Goal: Contribute content: Contribute content

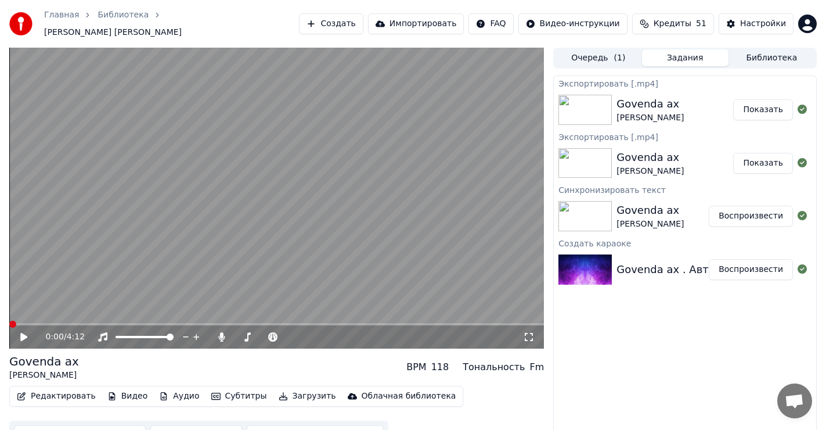
click at [360, 15] on button "Создать" at bounding box center [331, 23] width 64 height 21
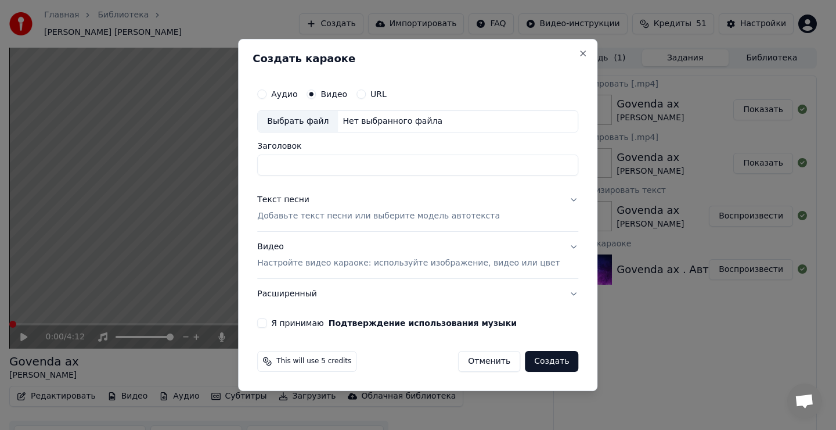
click at [308, 118] on div "Выбрать файл" at bounding box center [298, 121] width 80 height 21
drag, startPoint x: 391, startPoint y: 163, endPoint x: 351, endPoint y: 158, distance: 40.3
click at [349, 158] on input "**********" at bounding box center [417, 164] width 321 height 21
type input "**********"
click at [301, 204] on div "Текст песни" at bounding box center [283, 200] width 52 height 12
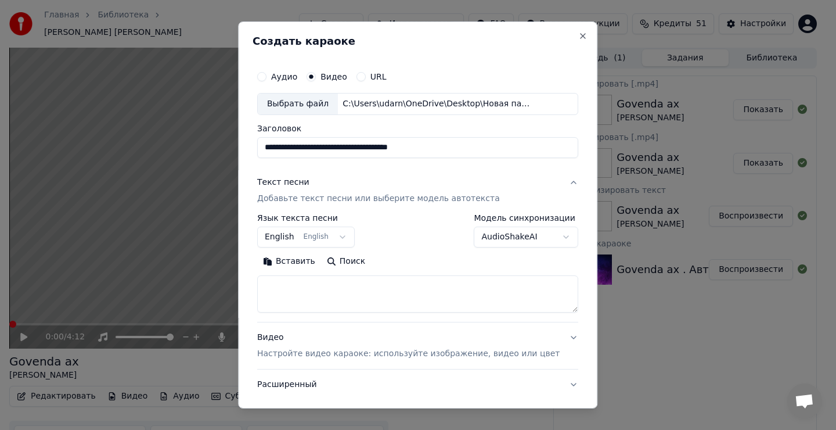
click at [303, 295] on textarea at bounding box center [417, 293] width 321 height 37
drag, startPoint x: 303, startPoint y: 292, endPoint x: 302, endPoint y: 283, distance: 8.7
click at [303, 291] on textarea at bounding box center [417, 293] width 321 height 37
click at [301, 260] on button "Вставить" at bounding box center [289, 261] width 64 height 19
click at [340, 234] on button "English English" at bounding box center [306, 236] width 98 height 21
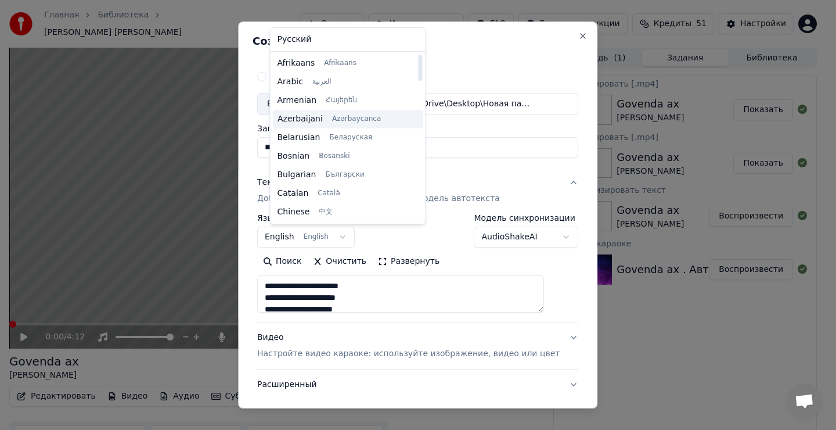
type textarea "**********"
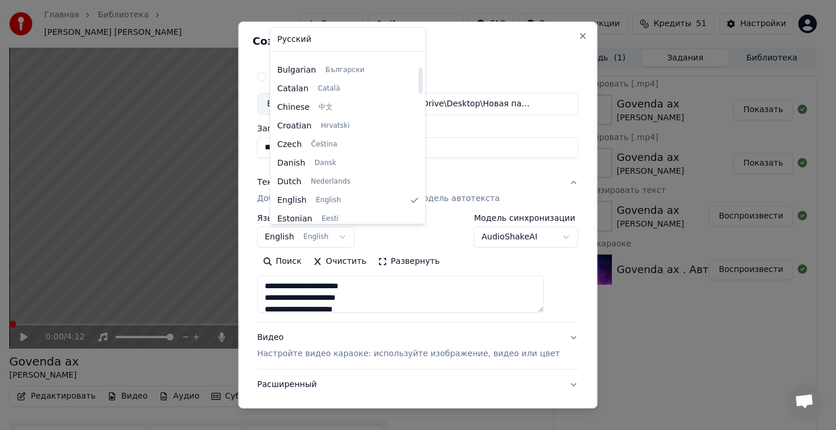
scroll to position [58, 0]
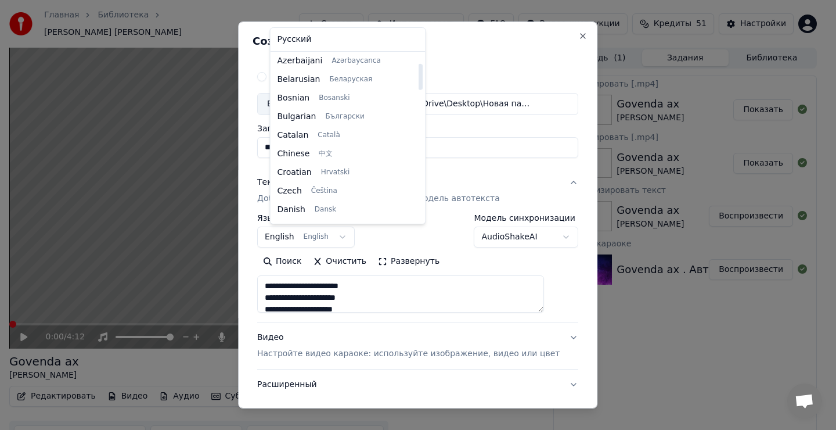
select select "**"
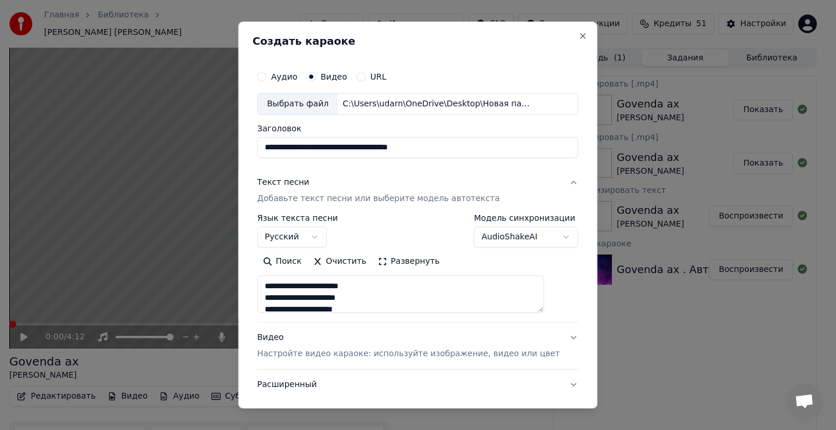
type textarea "**********"
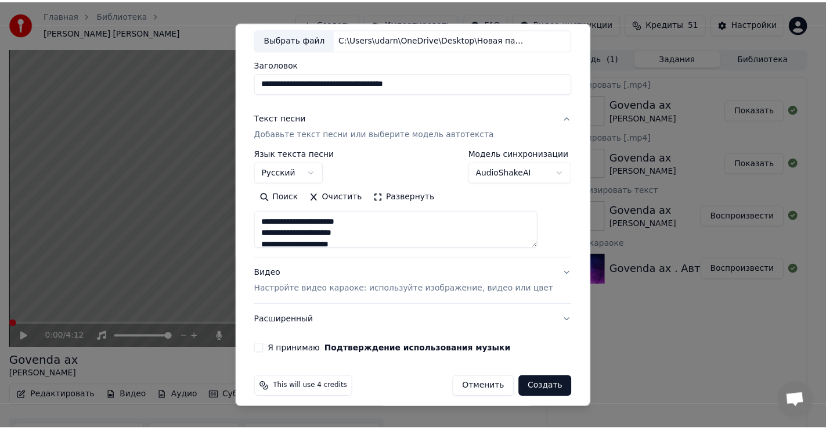
scroll to position [73, 0]
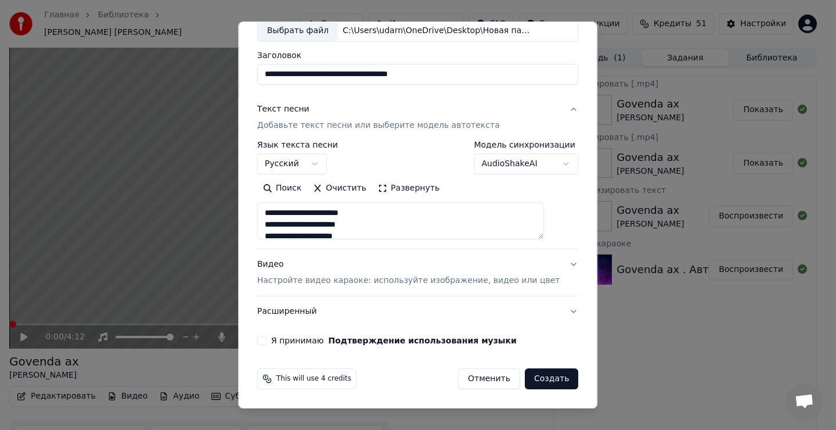
click at [266, 338] on button "Я принимаю Подтверждение использования музыки" at bounding box center [261, 340] width 9 height 9
click at [532, 379] on button "Создать" at bounding box center [551, 378] width 53 height 21
select select
type textarea "**********"
select select
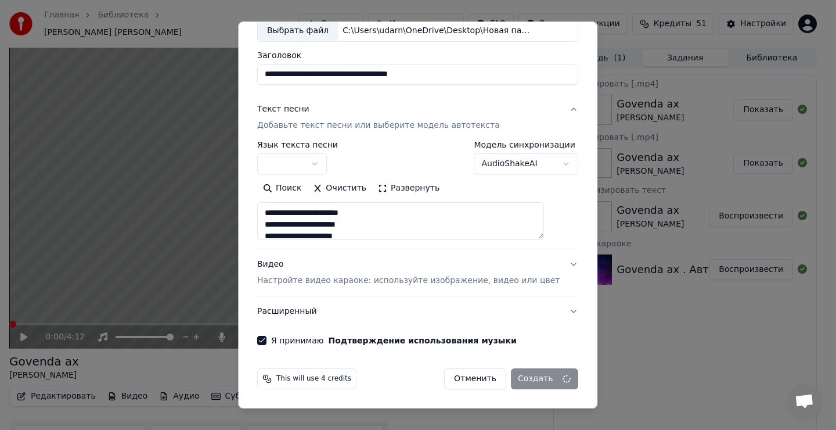
type textarea "**********"
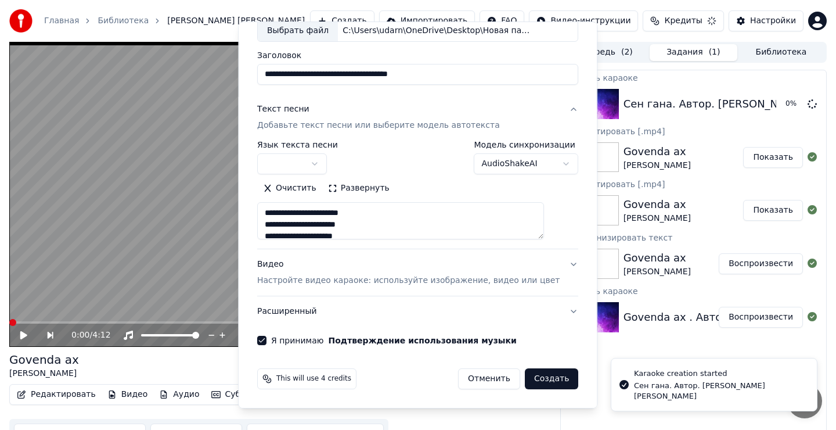
select select
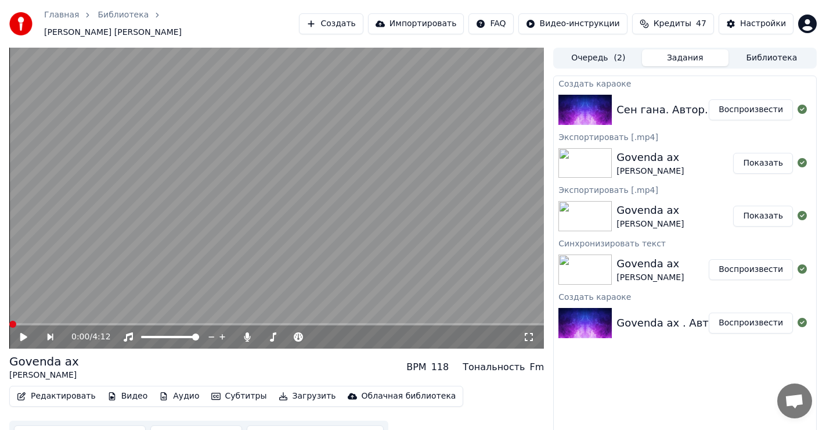
click at [747, 106] on button "Воспроизвести" at bounding box center [751, 109] width 84 height 21
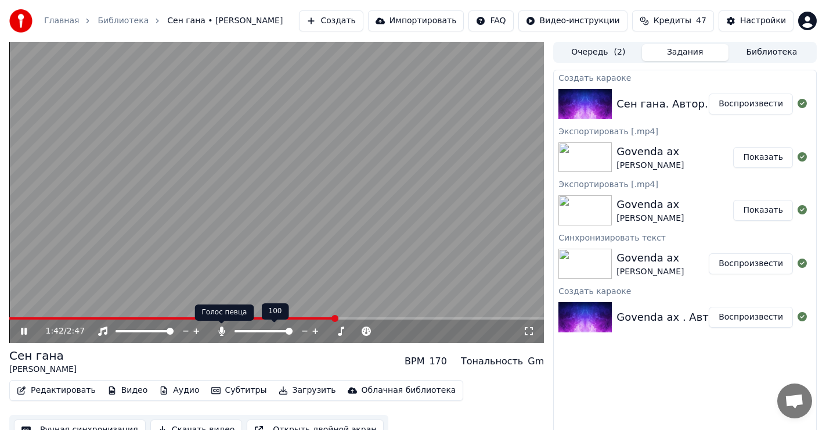
click at [222, 330] on icon at bounding box center [221, 330] width 6 height 9
click at [222, 328] on icon at bounding box center [221, 330] width 12 height 9
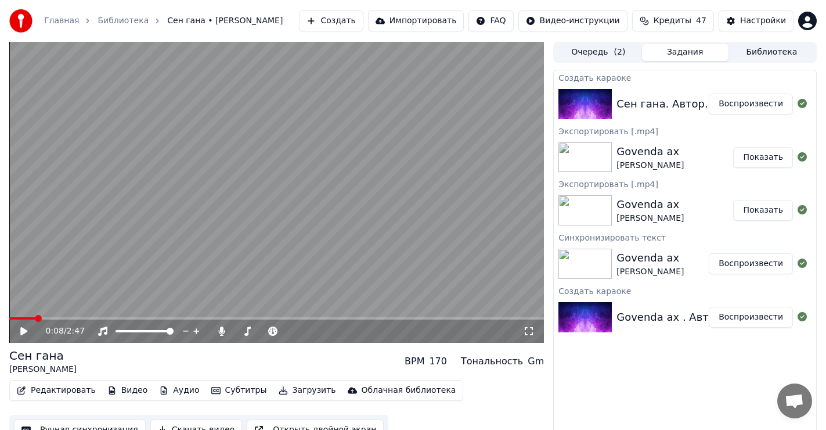
click at [34, 317] on span at bounding box center [22, 318] width 26 height 2
click at [22, 332] on icon at bounding box center [23, 331] width 7 height 8
click at [74, 317] on span at bounding box center [276, 318] width 535 height 2
click at [222, 327] on icon at bounding box center [221, 330] width 6 height 9
click at [222, 329] on icon at bounding box center [221, 330] width 12 height 9
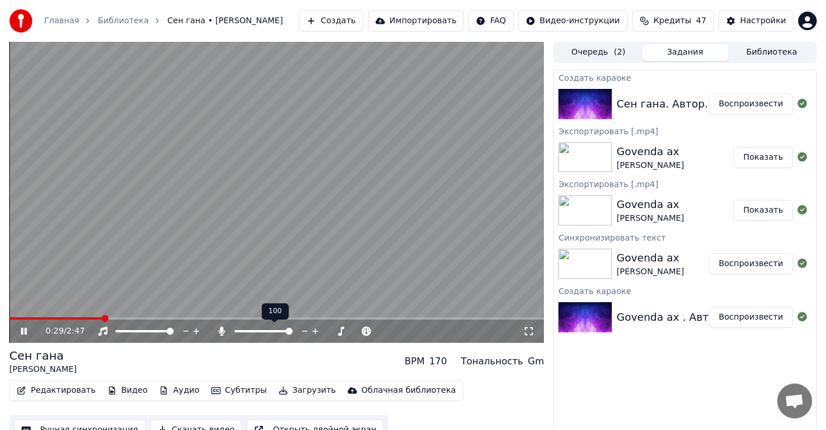
click at [221, 330] on icon at bounding box center [221, 330] width 6 height 9
click at [16, 316] on video at bounding box center [276, 192] width 535 height 301
click at [13, 319] on span at bounding box center [114, 318] width 211 height 2
click at [12, 319] on span at bounding box center [15, 318] width 7 height 7
click at [284, 385] on button "Загрузить" at bounding box center [307, 390] width 67 height 16
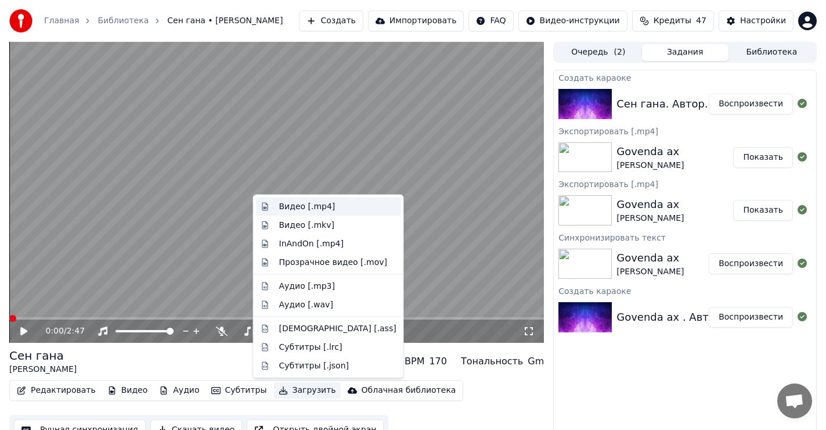
click at [308, 209] on div "Видео [.mp4]" at bounding box center [307, 207] width 56 height 12
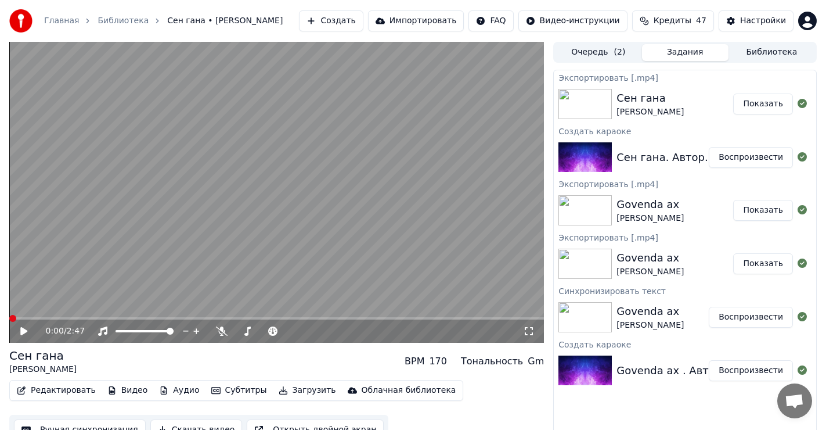
click at [770, 101] on button "Показать" at bounding box center [763, 103] width 60 height 21
